Goal: Information Seeking & Learning: Learn about a topic

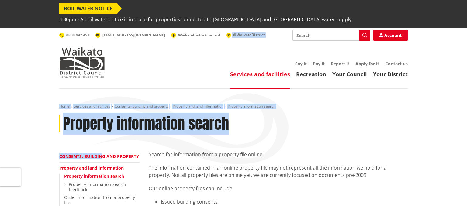
drag, startPoint x: 0, startPoint y: 0, endPoint x: 103, endPoint y: 143, distance: 176.4
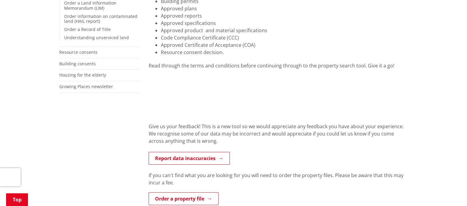
scroll to position [208, 0]
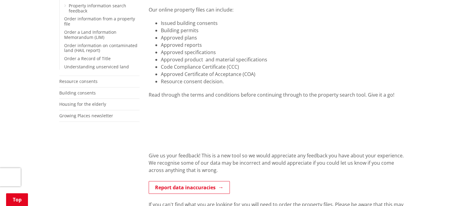
scroll to position [178, 0]
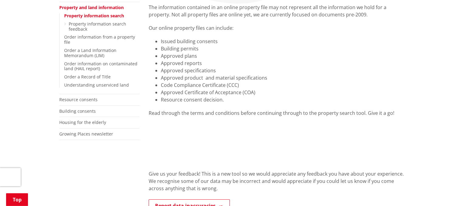
scroll to position [170, 0]
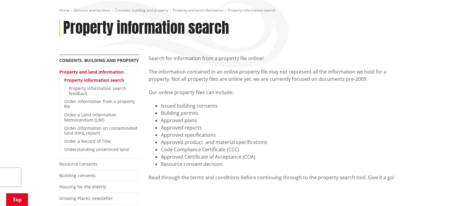
scroll to position [89, 0]
